Goal: Task Accomplishment & Management: Manage account settings

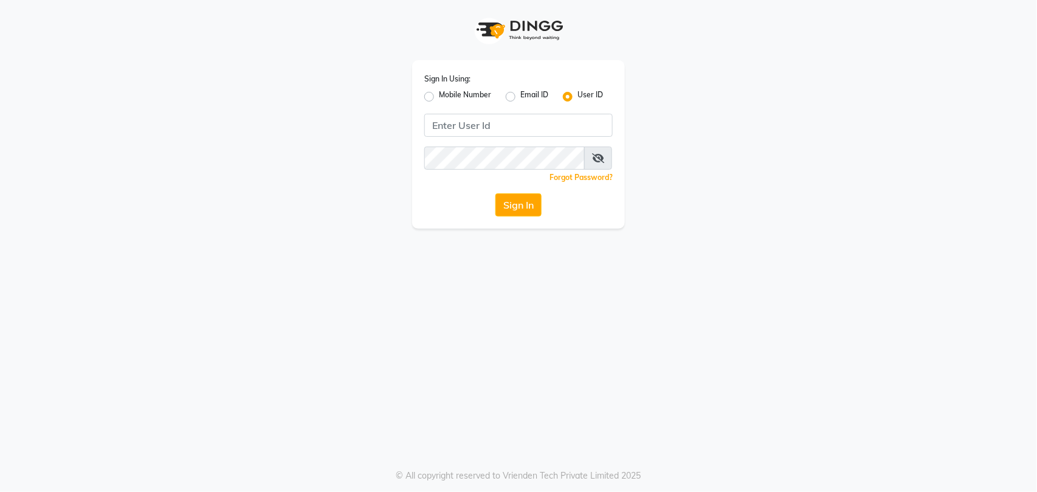
click at [439, 97] on label "Mobile Number" at bounding box center [465, 96] width 52 height 15
click at [439, 97] on input "Mobile Number" at bounding box center [443, 93] width 8 height 8
radio input "true"
radio input "false"
click at [514, 124] on input "Username" at bounding box center [539, 125] width 148 height 23
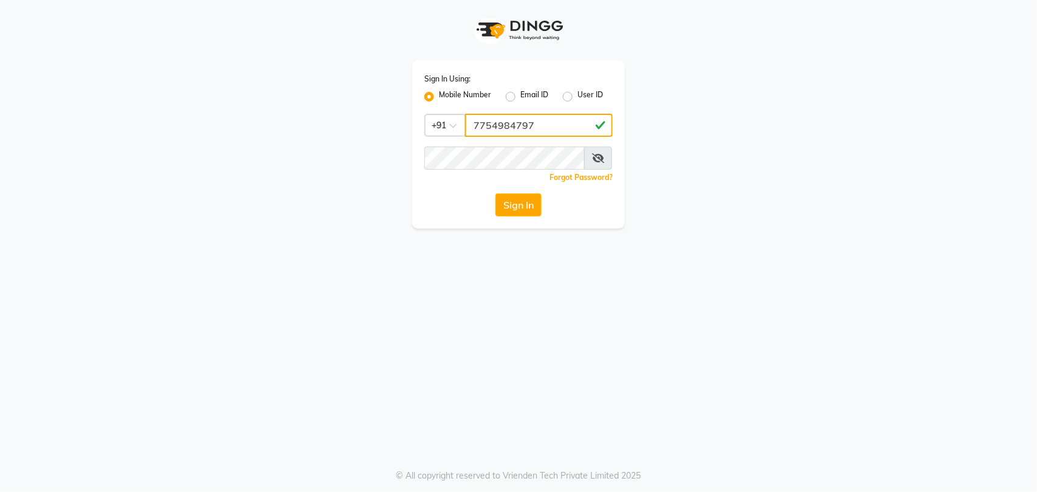
type input "7754984797"
click at [518, 209] on button "Sign In" at bounding box center [518, 204] width 46 height 23
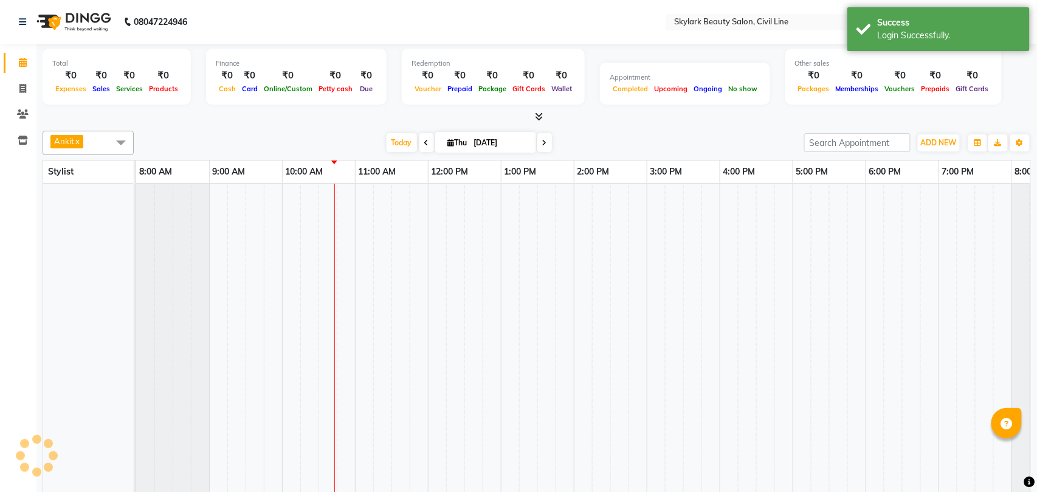
select select "en"
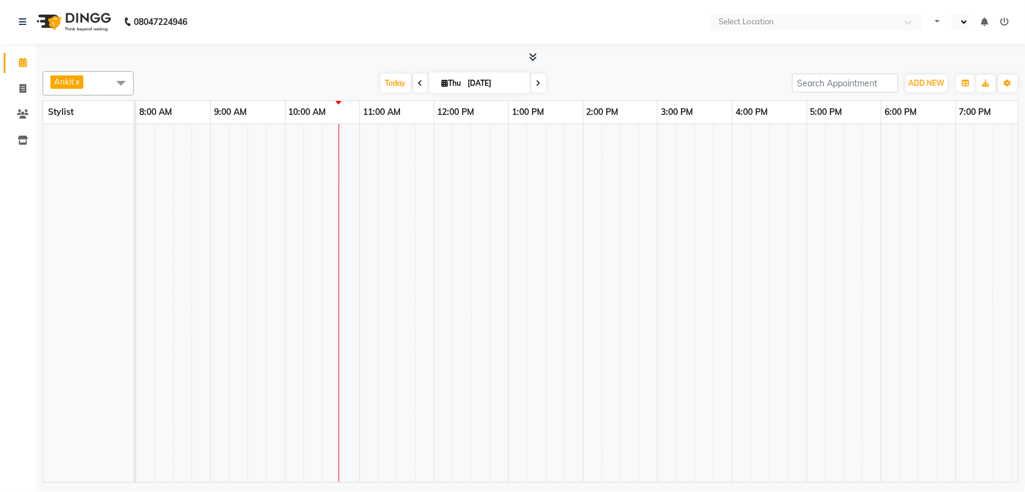
select select "en"
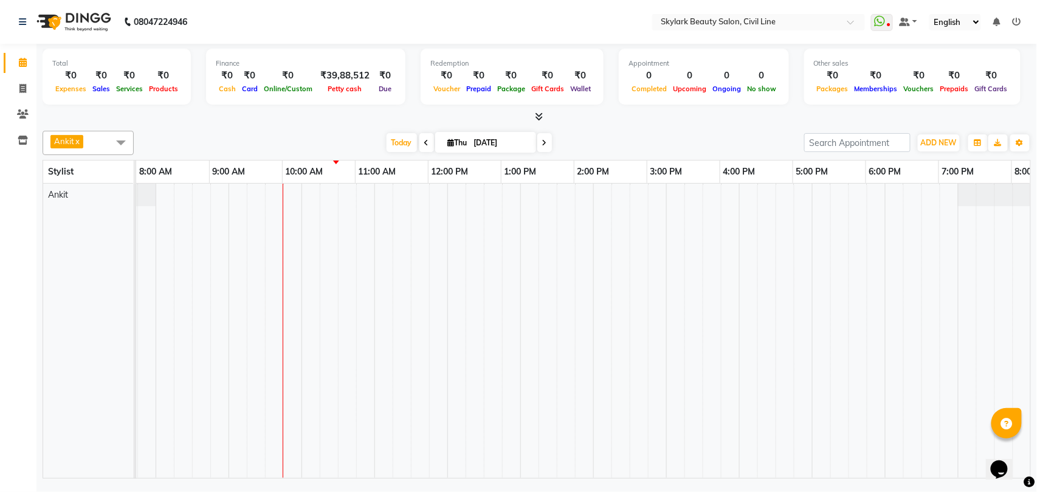
scroll to position [0, 53]
